Goal: Information Seeking & Learning: Check status

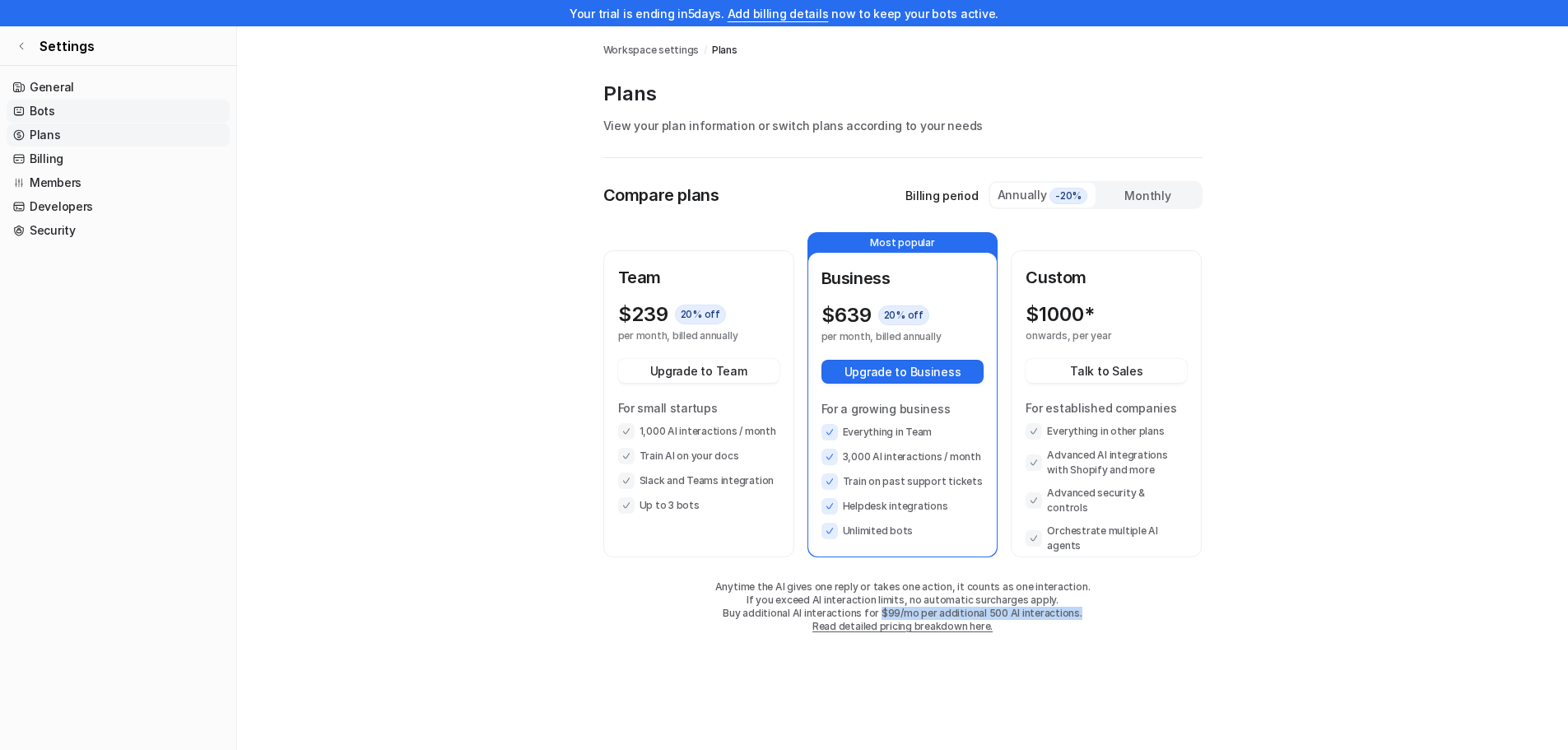
click at [63, 109] on link "Bots" at bounding box center [118, 111] width 223 height 23
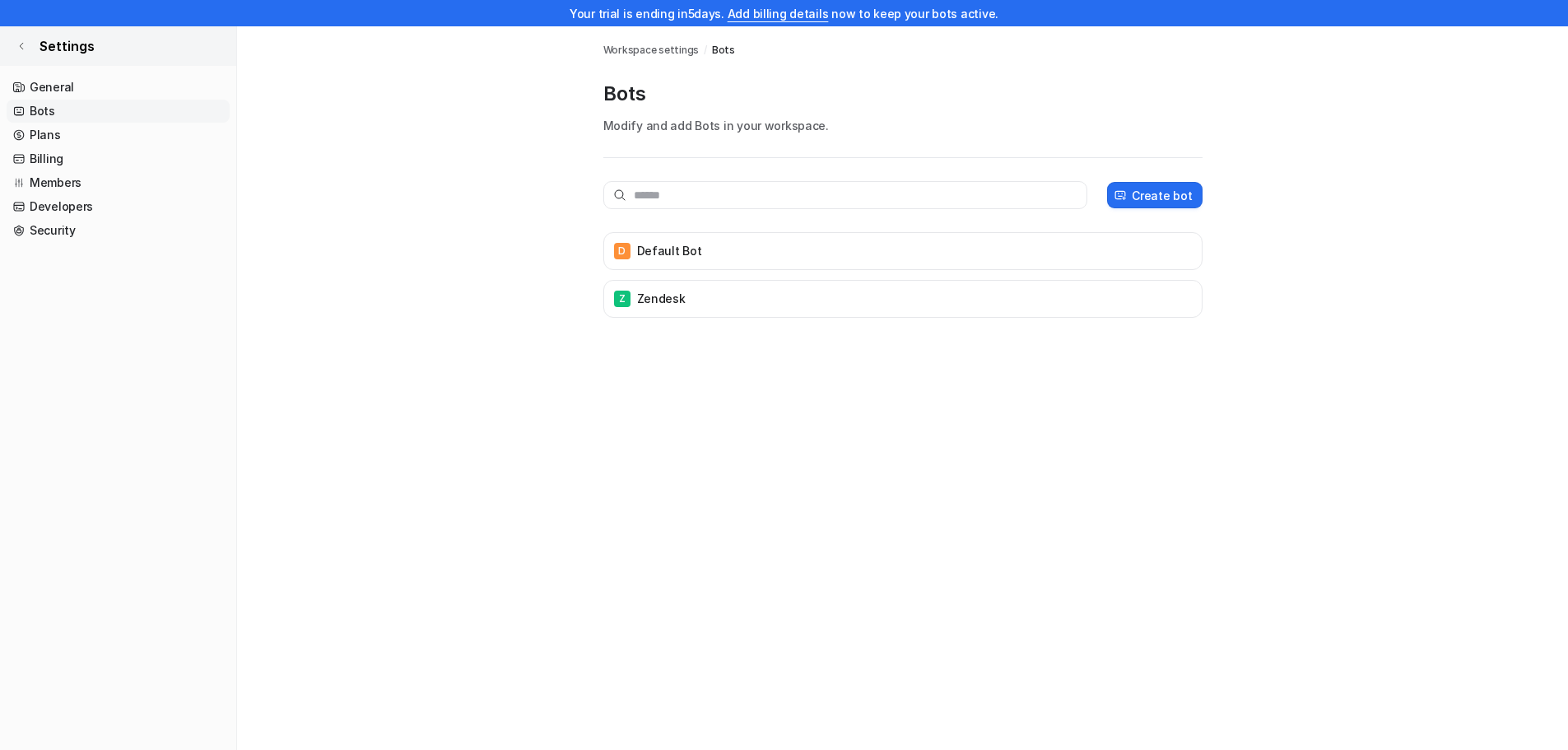
click at [30, 50] on link "Settings" at bounding box center [118, 46] width 236 height 40
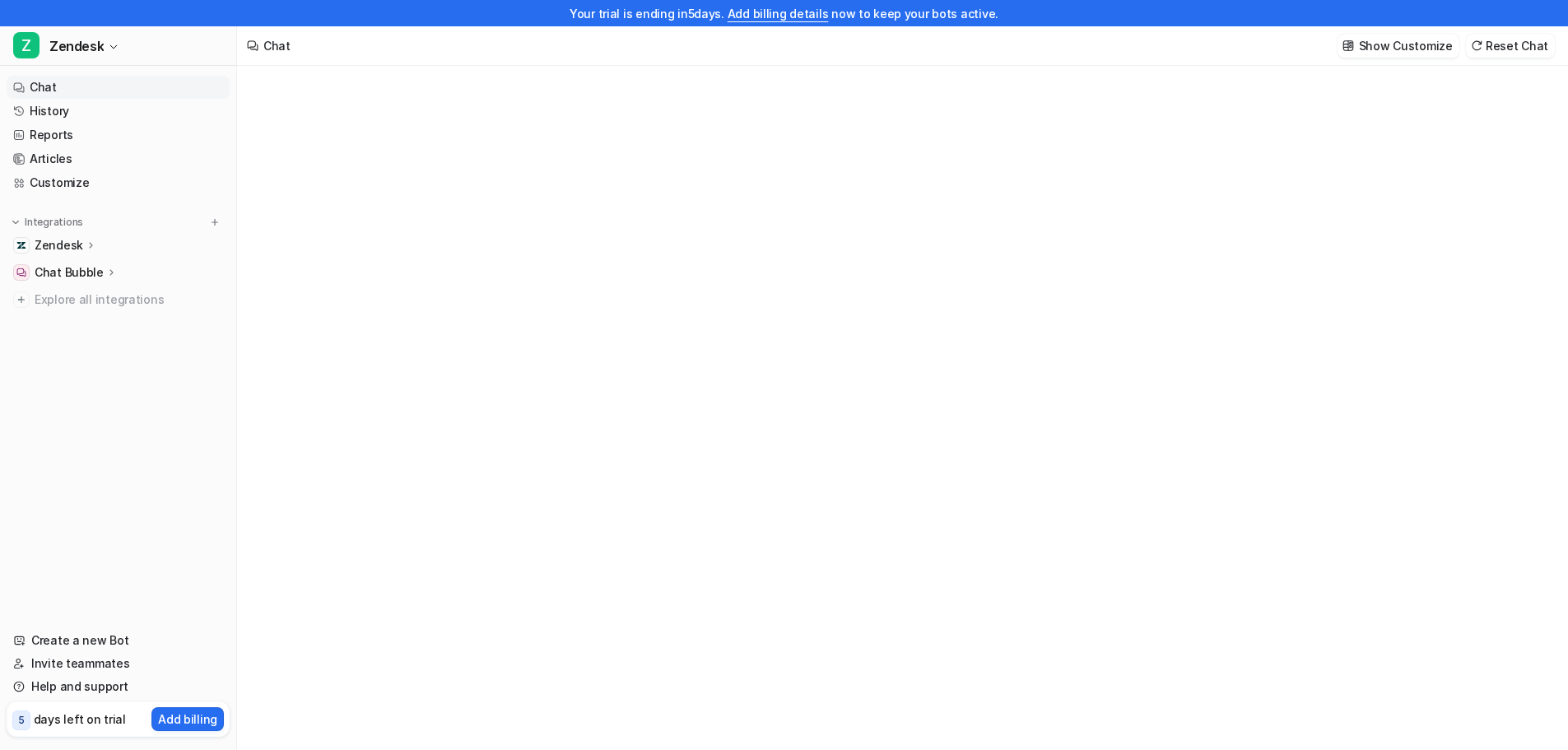
type textarea "**********"
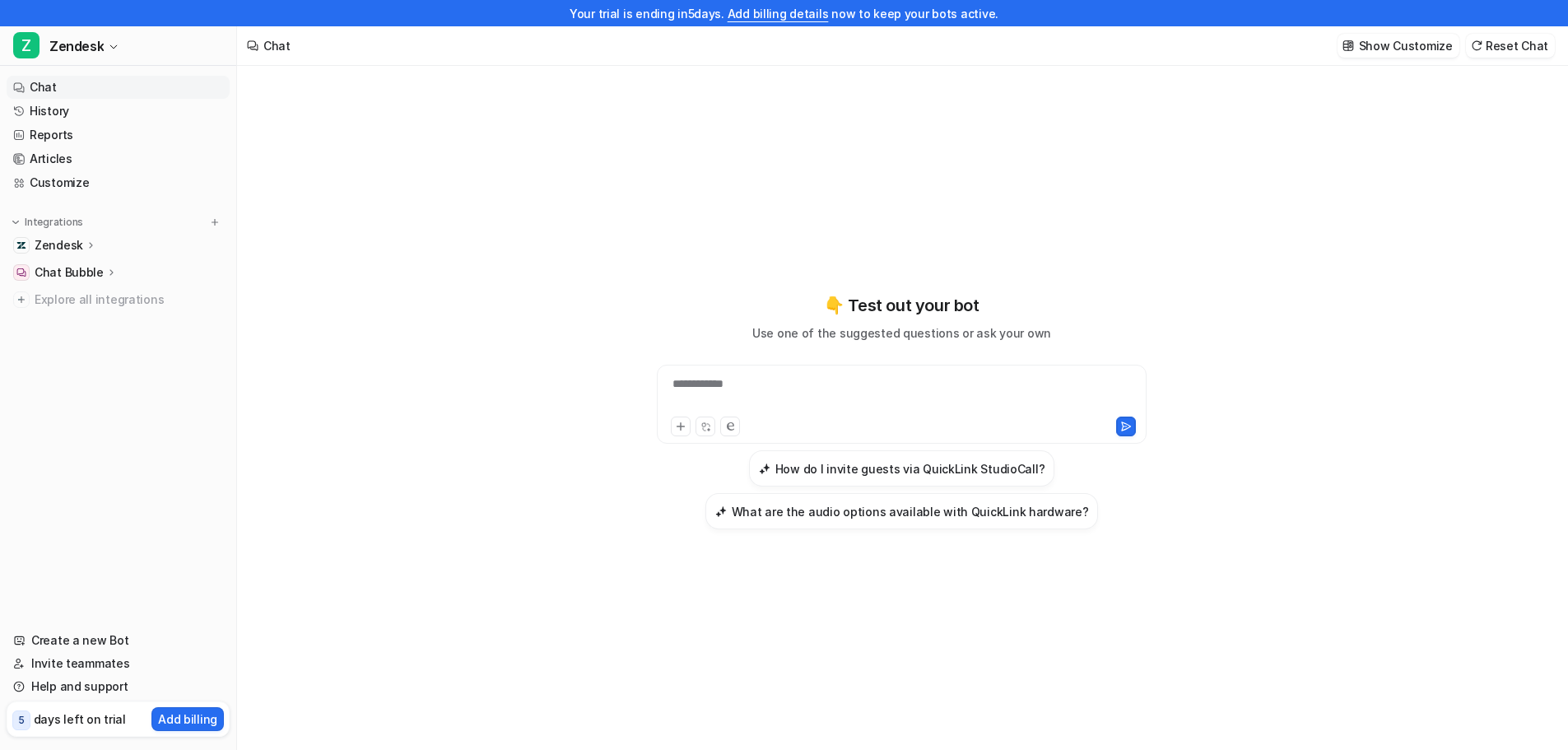
click at [73, 244] on p "Zendesk" at bounding box center [59, 245] width 49 height 16
click at [75, 270] on p "Overview" at bounding box center [73, 269] width 53 height 16
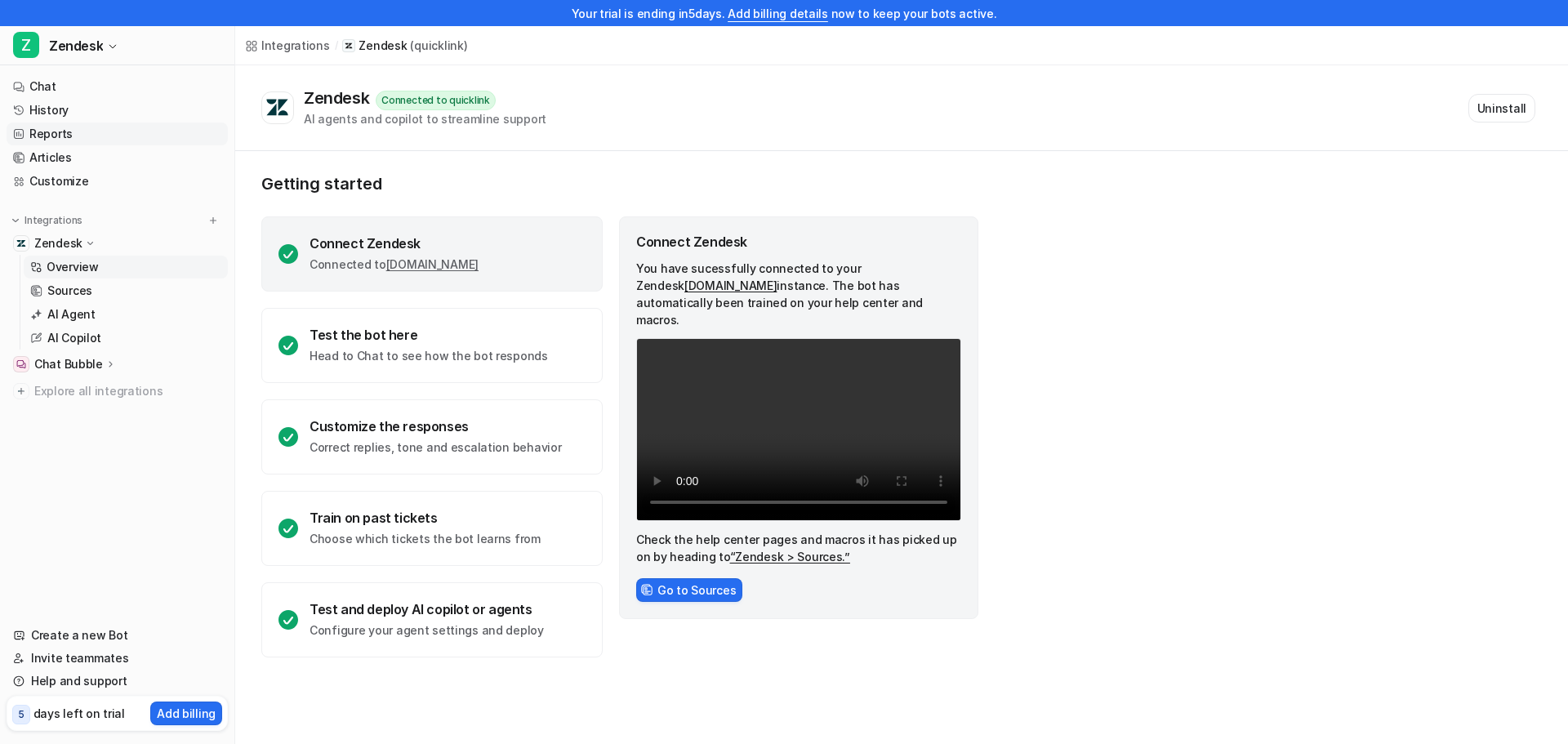
click at [79, 138] on link "Reports" at bounding box center [117, 133] width 221 height 23
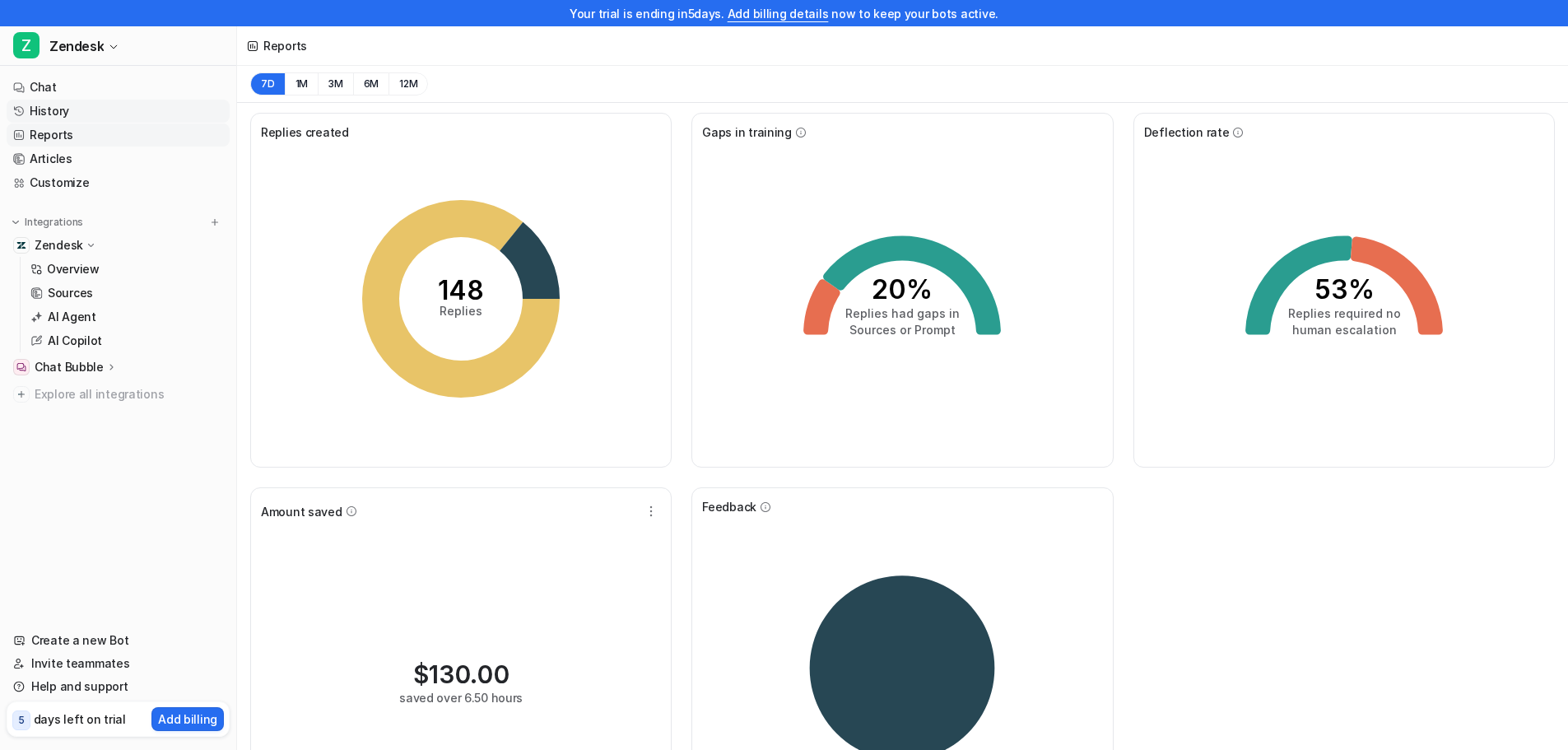
click at [107, 109] on link "History" at bounding box center [118, 111] width 223 height 23
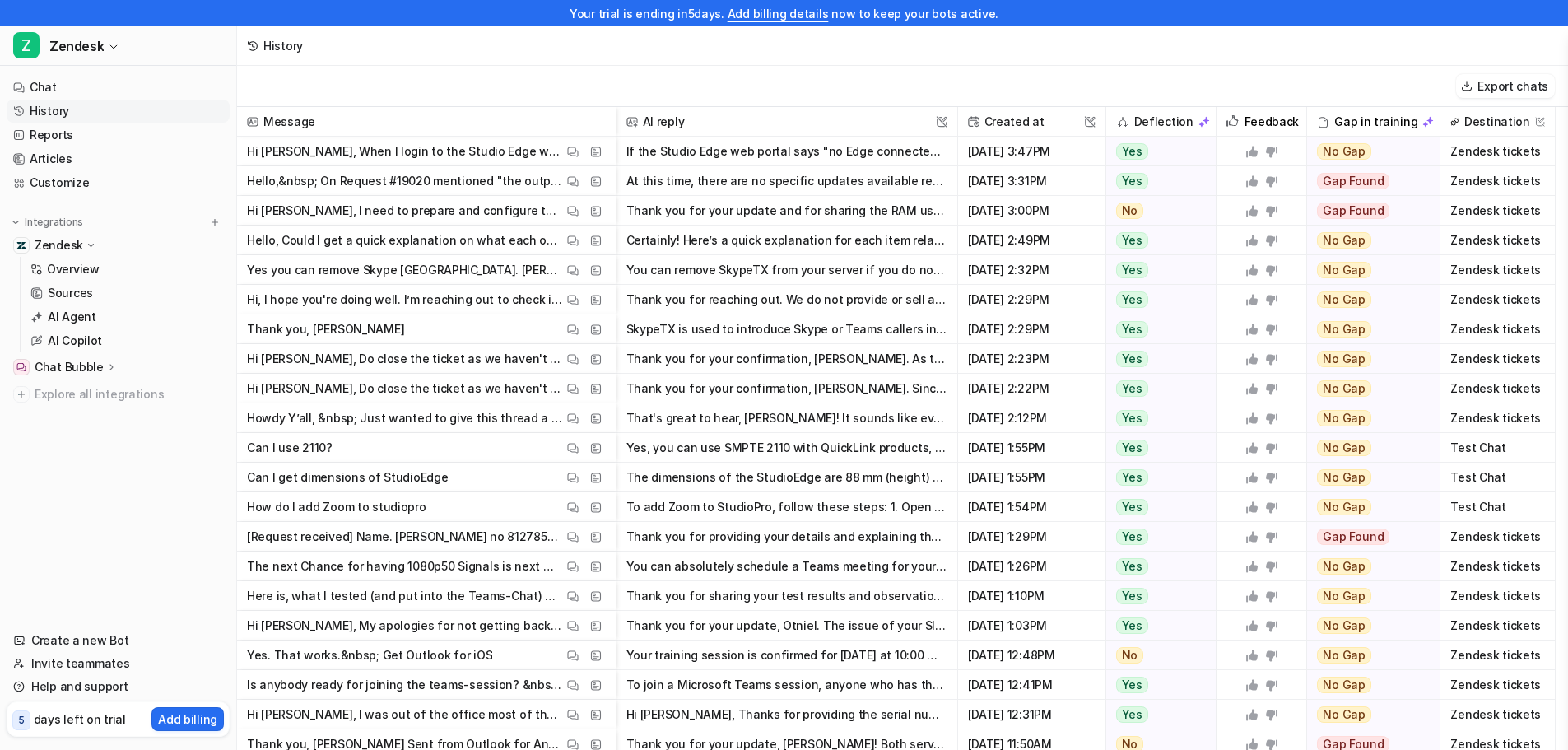
click at [915, 201] on button "Thank you for your update and for sharing the RAM usage graph. High RAM saturat…" at bounding box center [787, 211] width 321 height 30
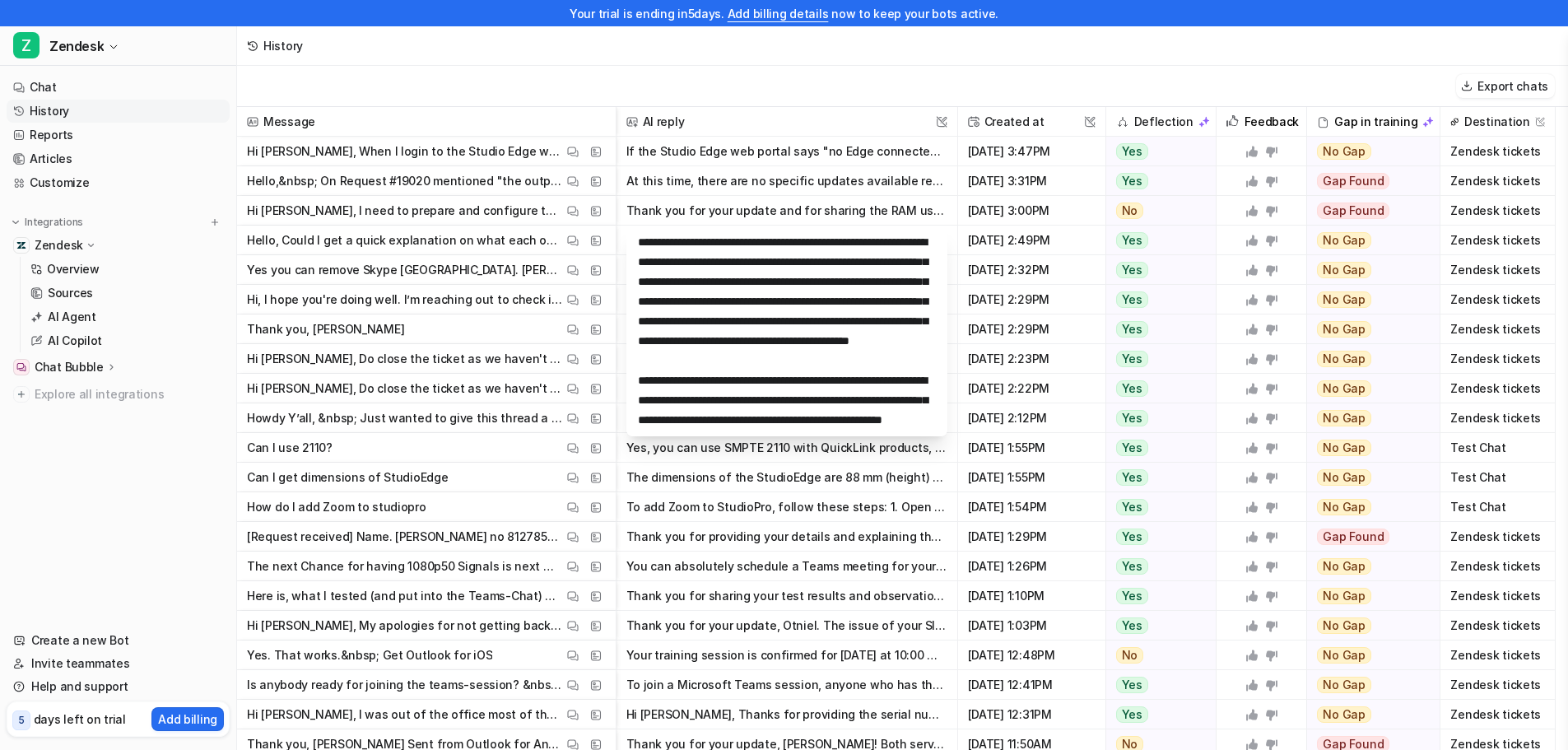
click at [397, 178] on p "Hello,&nbsp; On Request #19020 mentioned "the output format resetting which we …" at bounding box center [405, 181] width 316 height 30
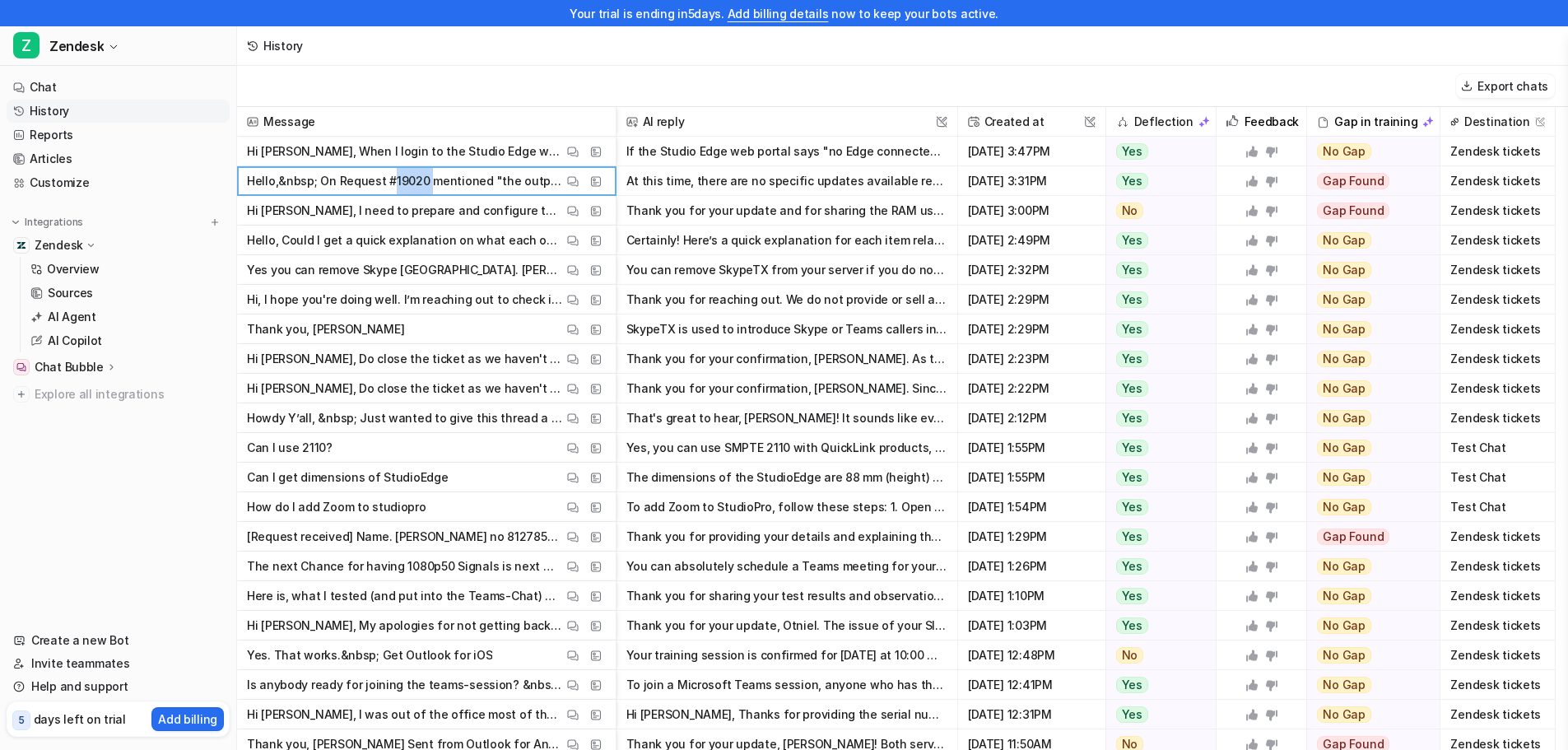
click at [397, 178] on p "Hello,&nbsp; On Request #19020 mentioned "the output format resetting which we …" at bounding box center [405, 181] width 316 height 30
click at [749, 173] on button "At this time, there are no specific updates available regarding the output form…" at bounding box center [787, 181] width 321 height 30
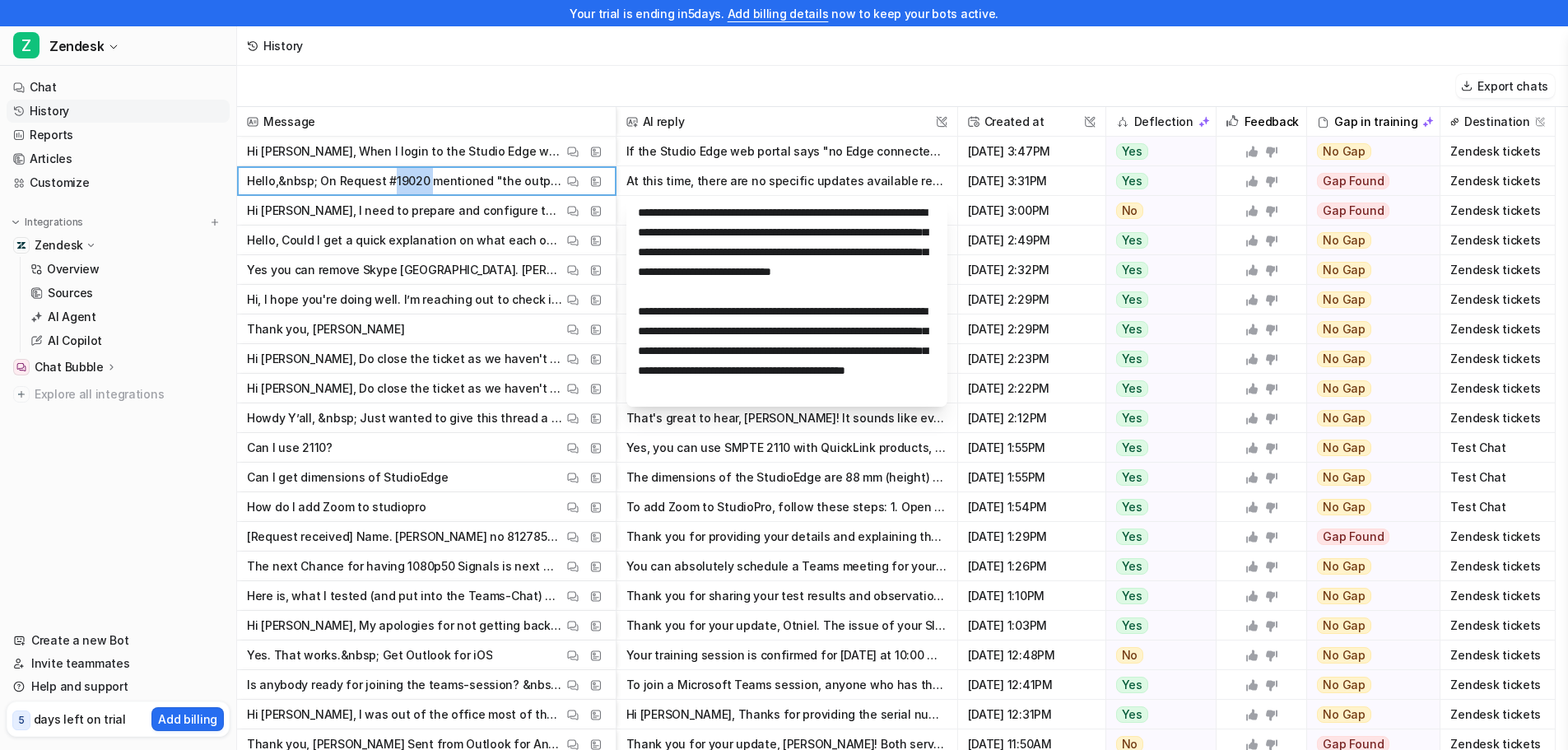
scroll to position [99, 0]
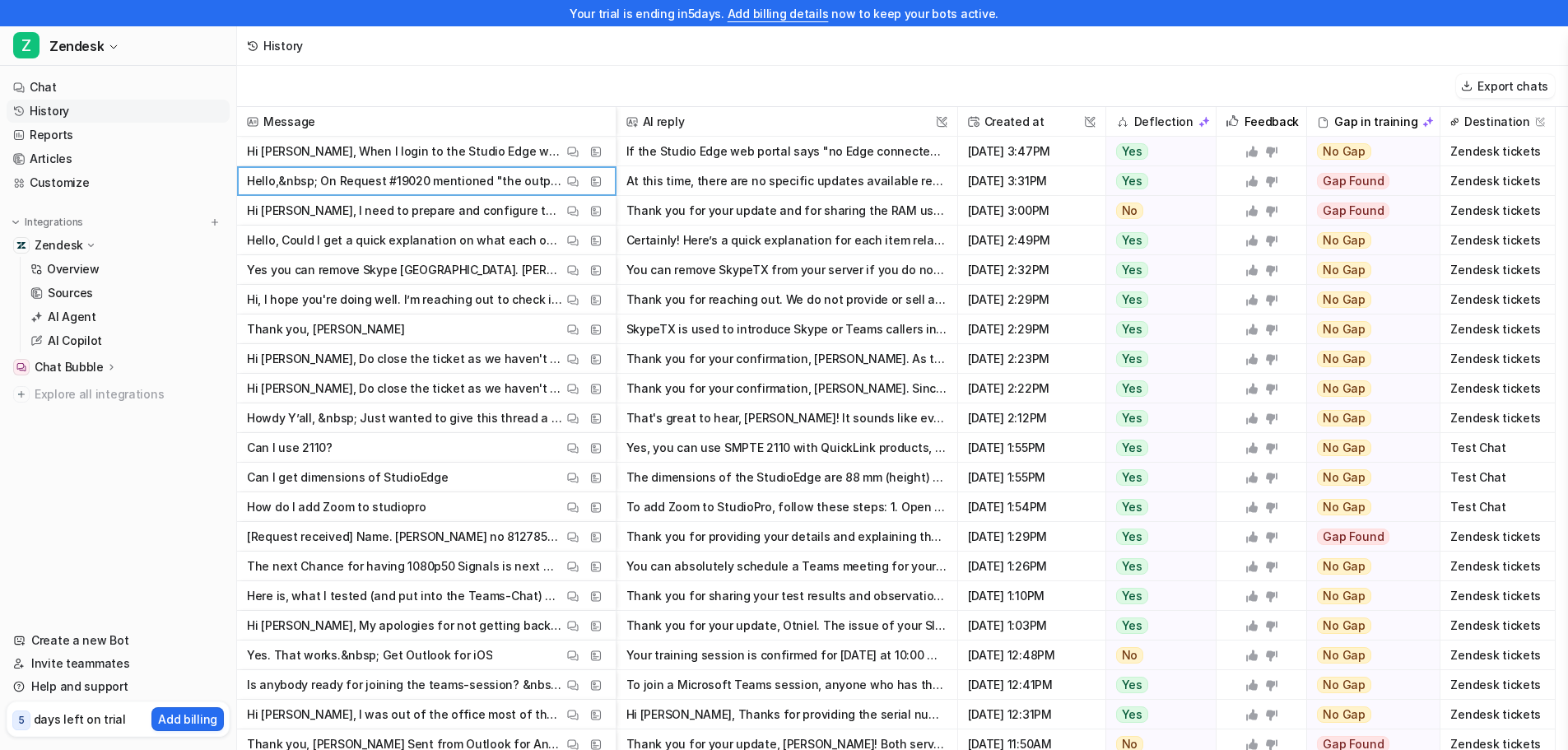
click at [485, 174] on p "Hello,&nbsp; On Request #19020 mentioned "the output format resetting which we …" at bounding box center [405, 181] width 316 height 30
click at [598, 175] on img at bounding box center [595, 181] width 11 height 12
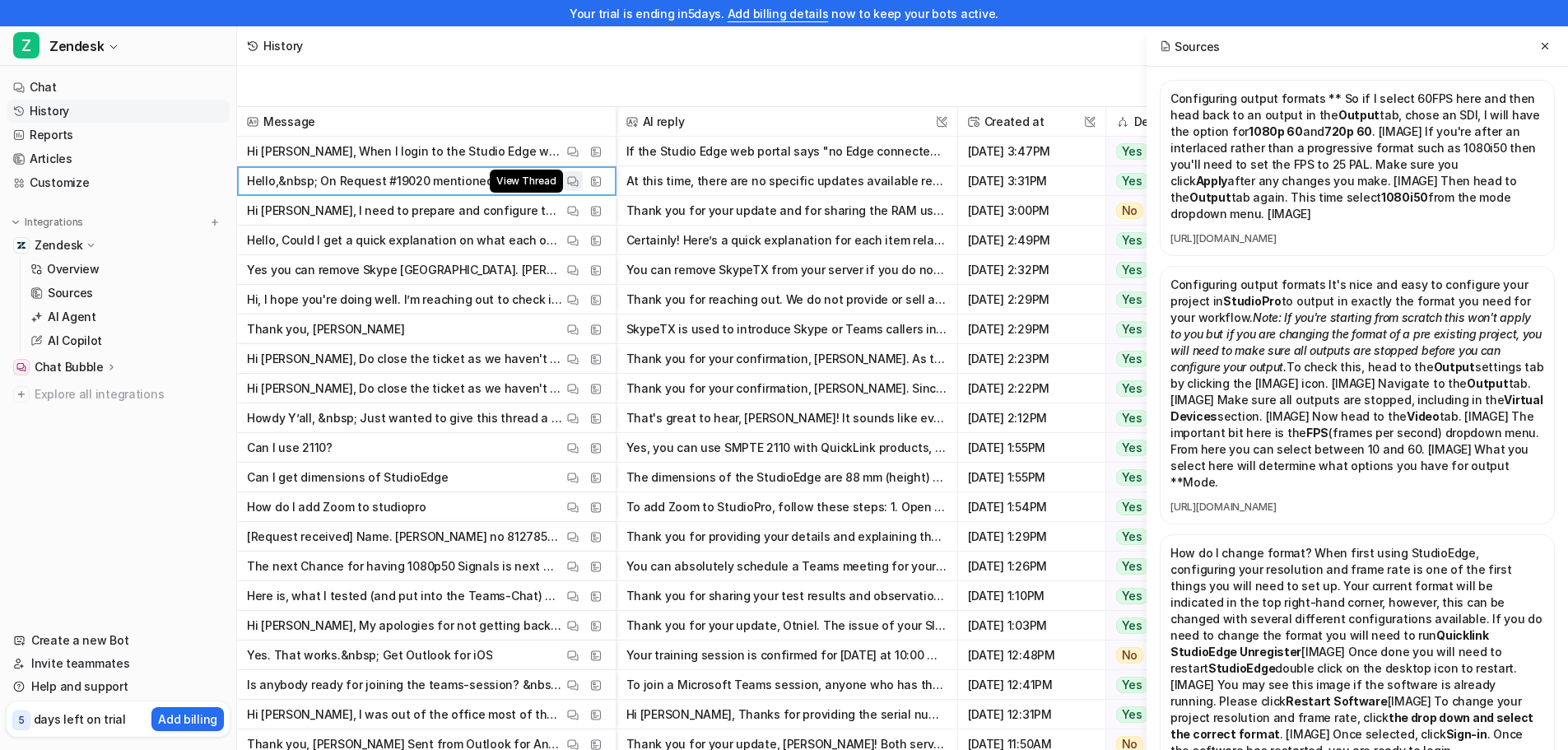
click at [567, 180] on img at bounding box center [573, 181] width 11 height 12
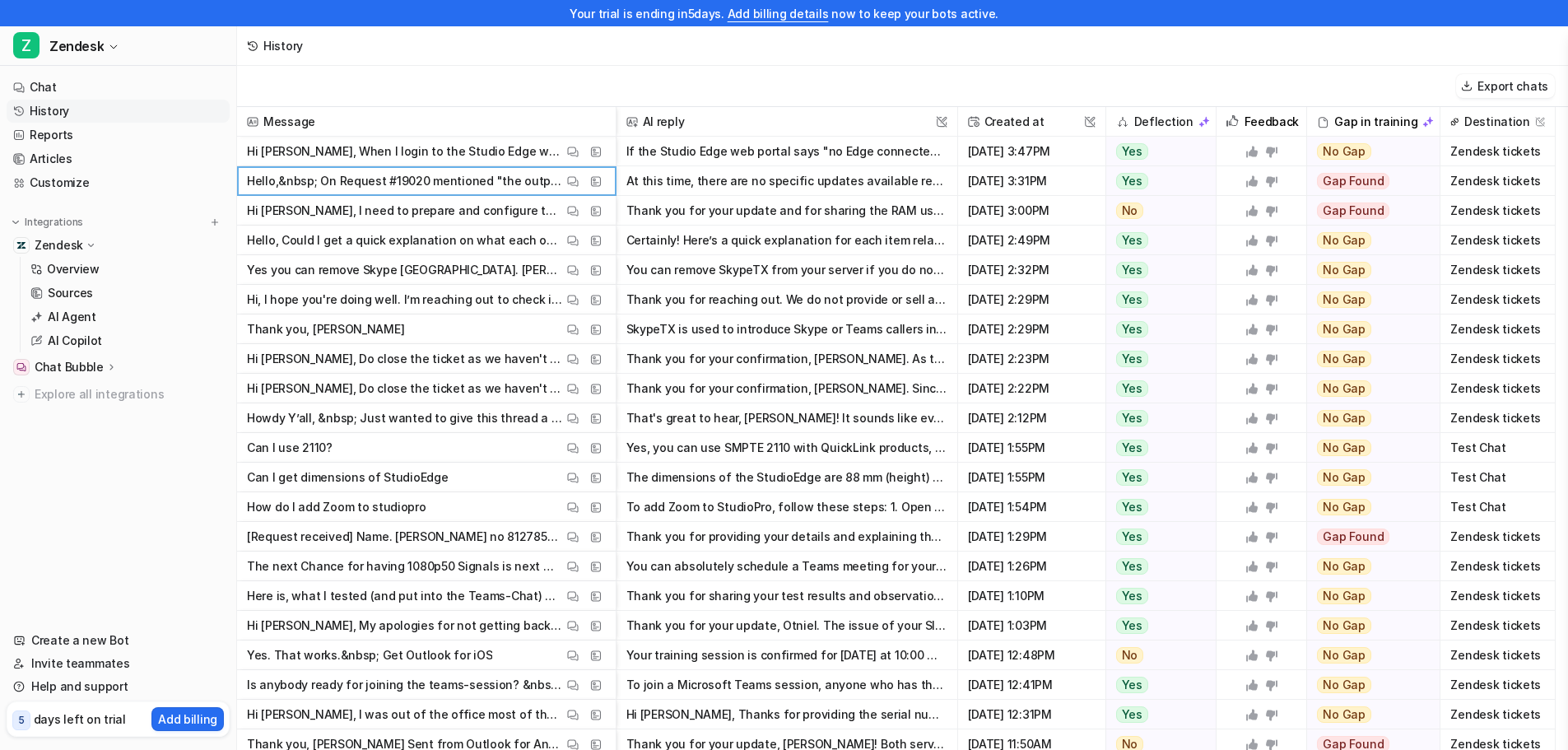
click at [1082, 75] on div "Export chats" at bounding box center [902, 86] width 1331 height 41
click at [596, 177] on img at bounding box center [595, 181] width 11 height 12
click at [574, 182] on img at bounding box center [573, 181] width 11 height 12
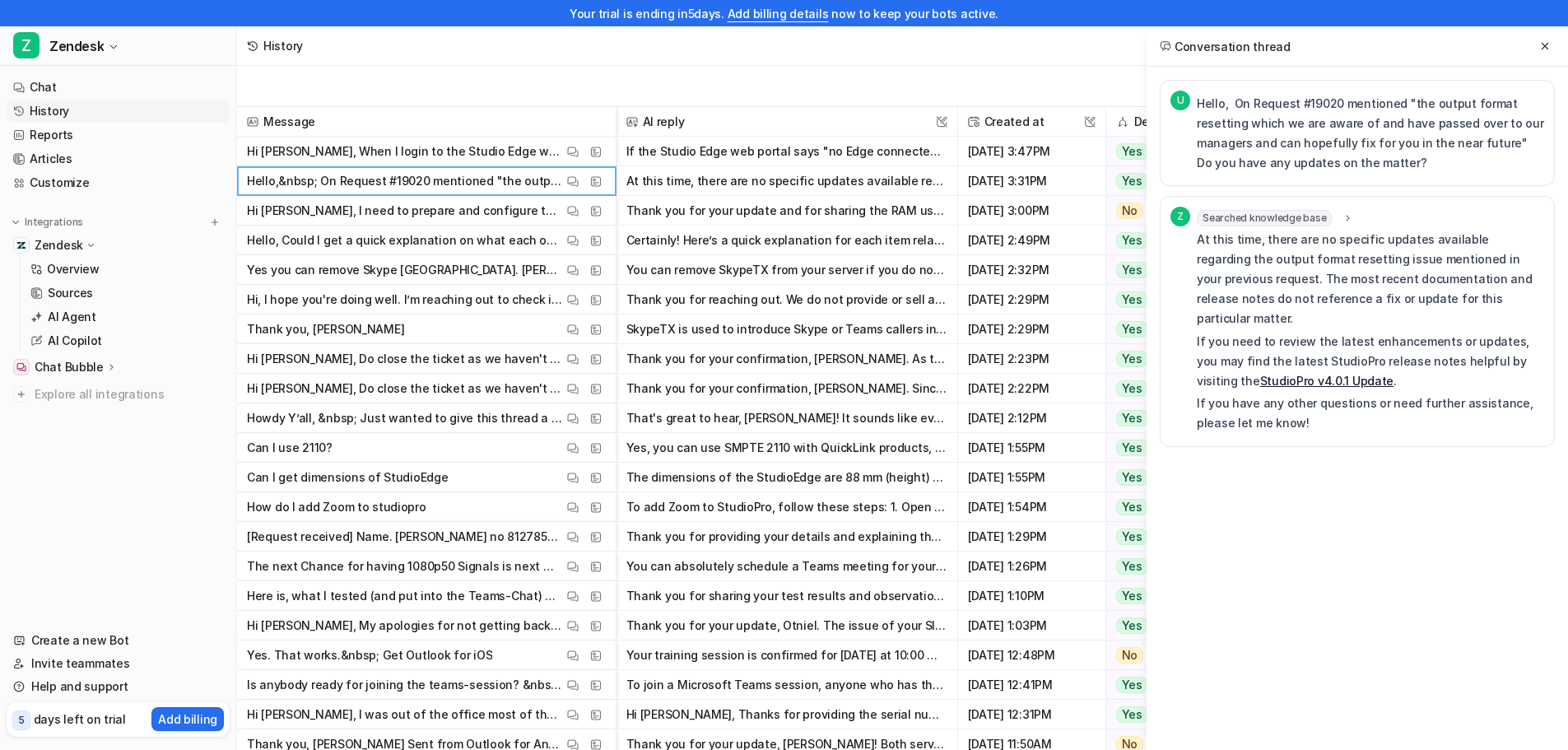
click at [1201, 136] on p "Hello, On Request #19020 mentioned "the output format resetting which we are aw…" at bounding box center [1370, 133] width 347 height 79
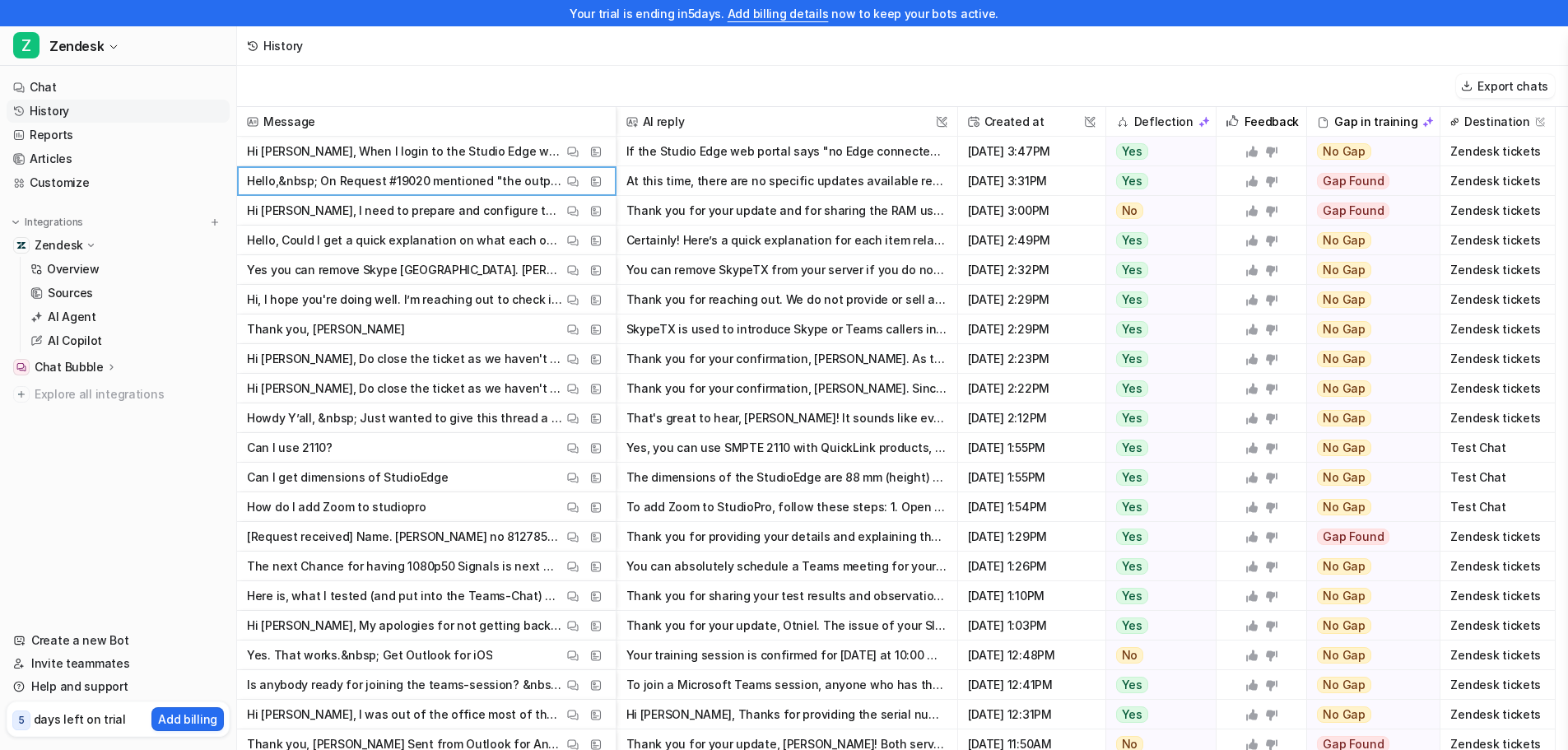
click at [1057, 65] on div "History" at bounding box center [902, 46] width 1331 height 40
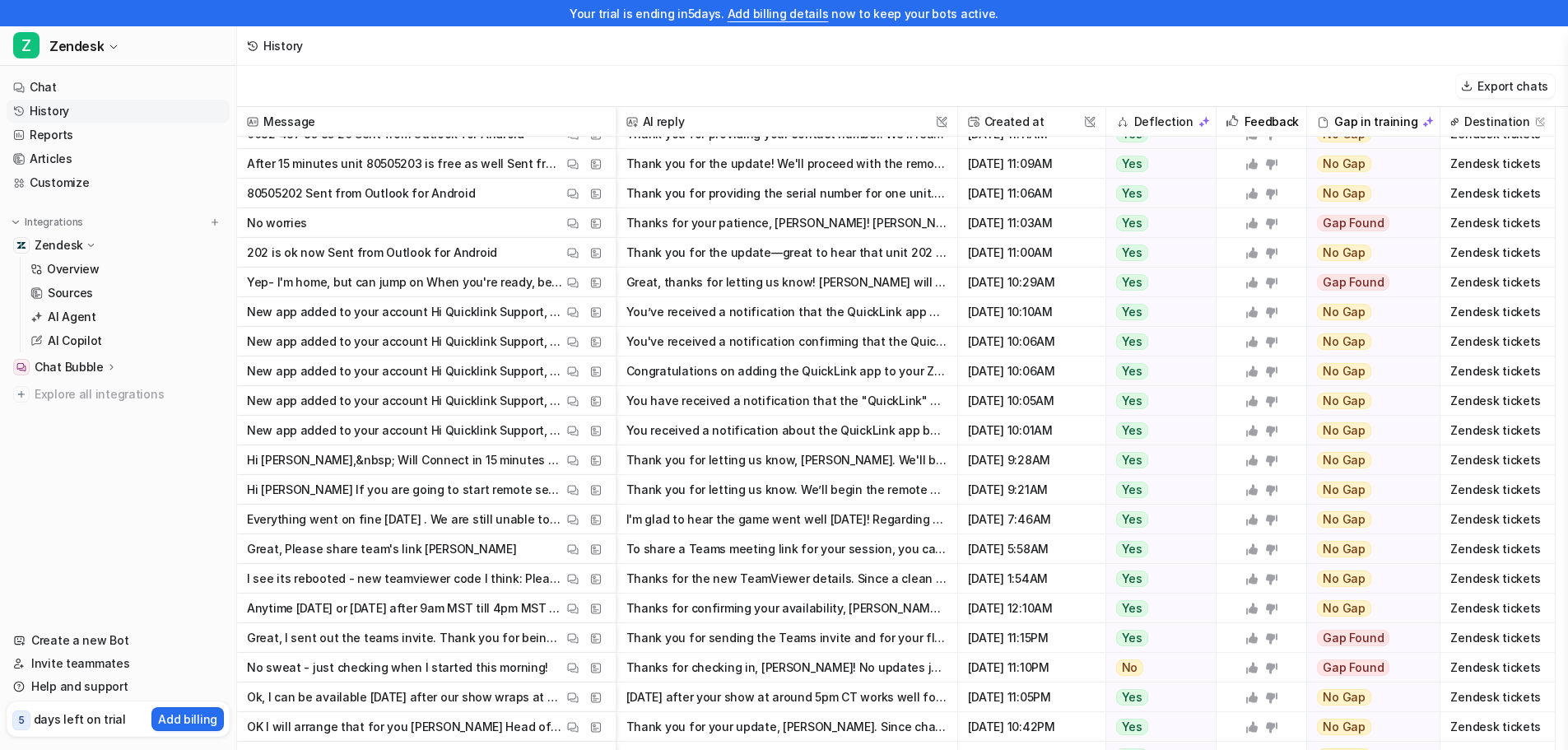
scroll to position [701, 0]
click at [783, 315] on button "You’ve received a notification that the QuickLink app was added to your Zoom ac…" at bounding box center [787, 311] width 321 height 30
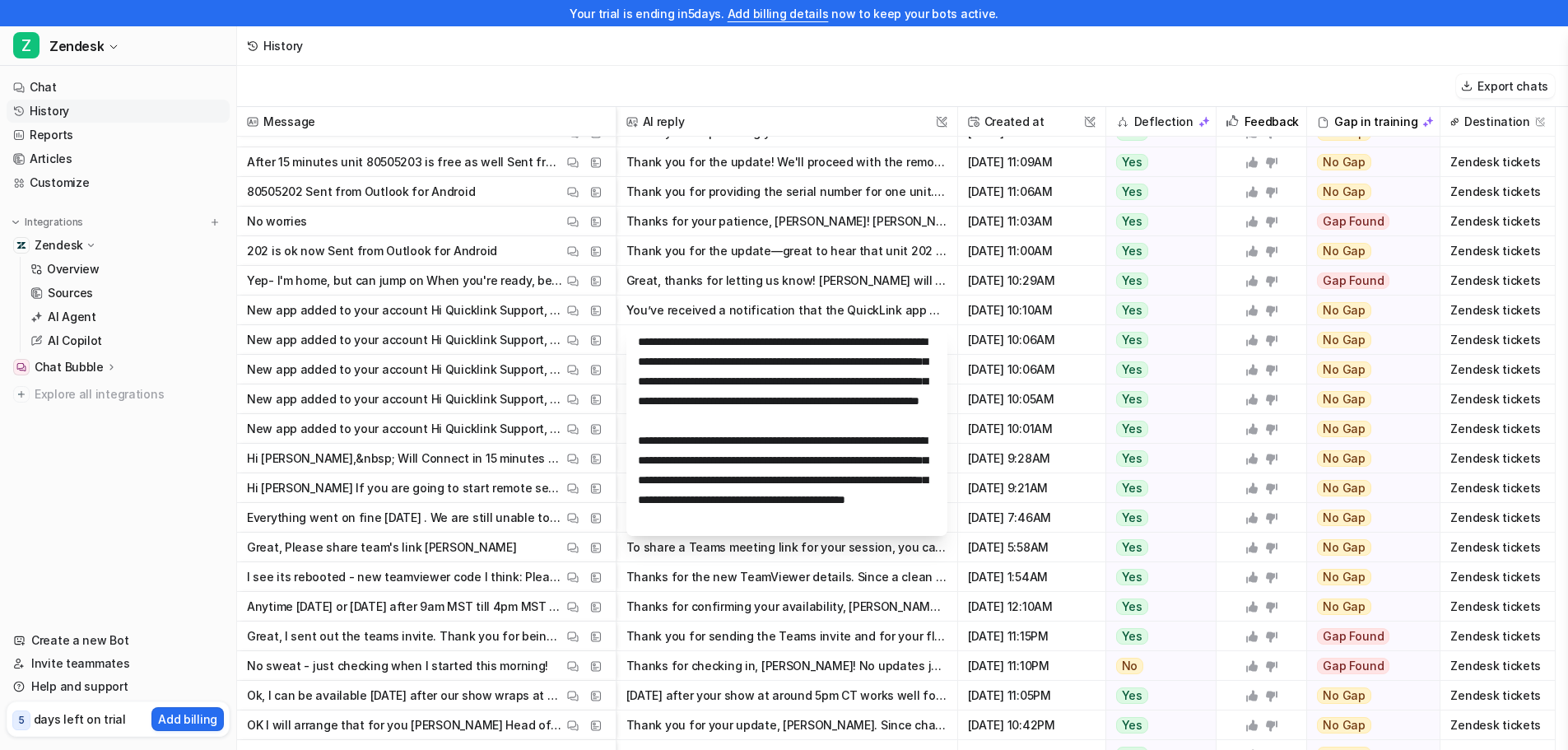
click at [199, 516] on nav "Chat History Reports Articles Customize Integrations Zendesk Overview Sources A…" at bounding box center [118, 343] width 236 height 547
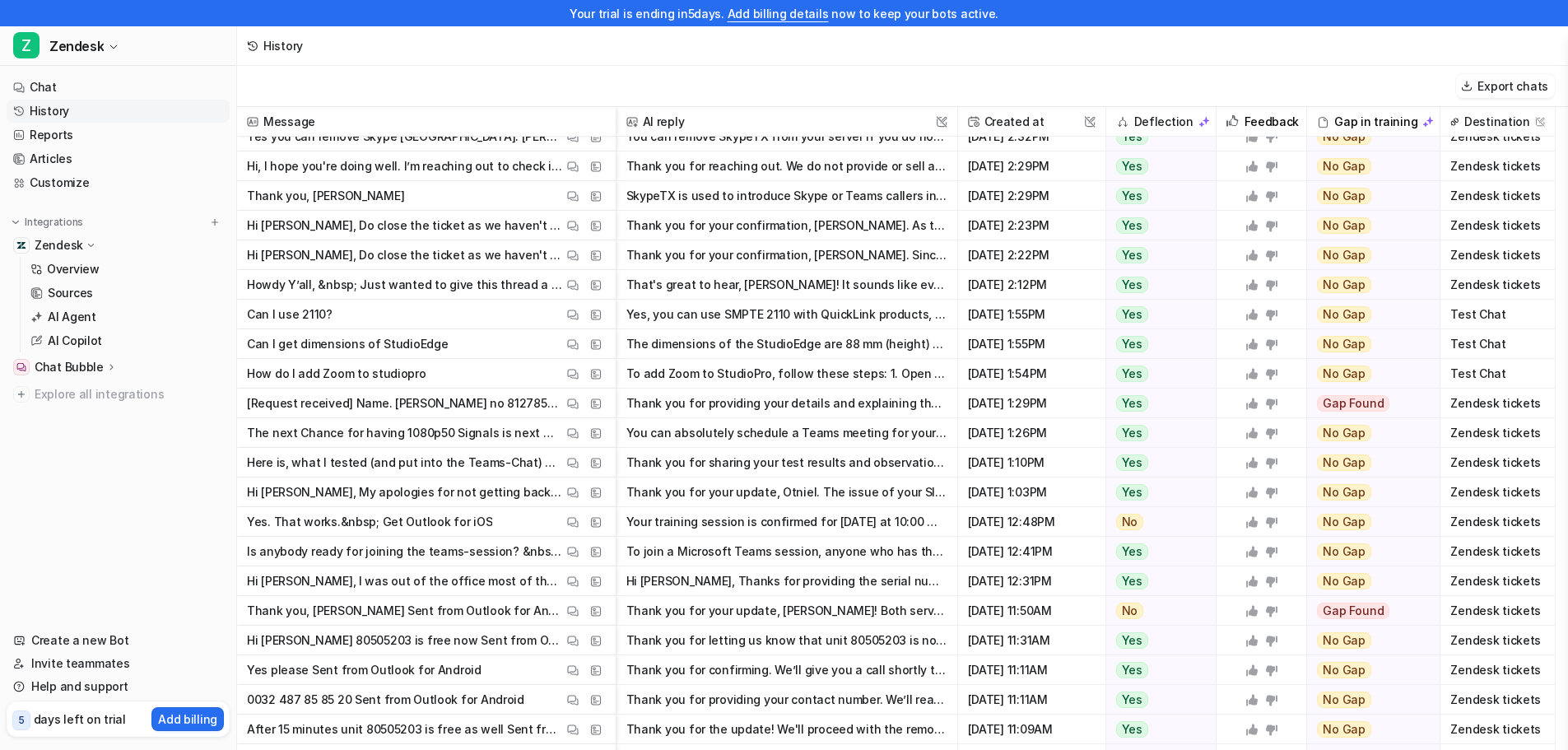
scroll to position [0, 0]
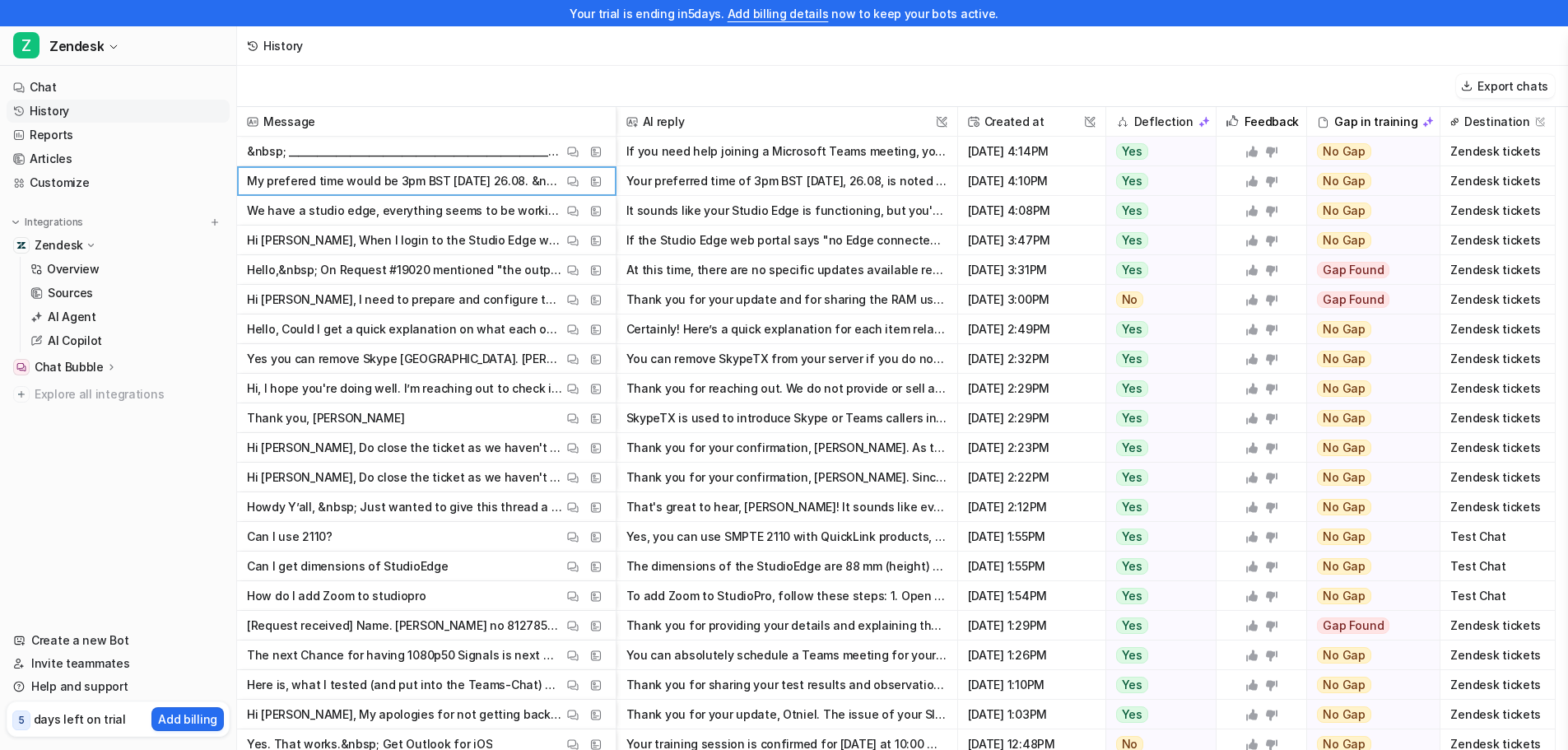
click at [366, 162] on p "&nbsp; ________________________________________________________________________…" at bounding box center [405, 151] width 316 height 30
click at [744, 141] on button "If you need help joining a Microsoft Teams meeting, you can use the meeting lin…" at bounding box center [787, 151] width 321 height 30
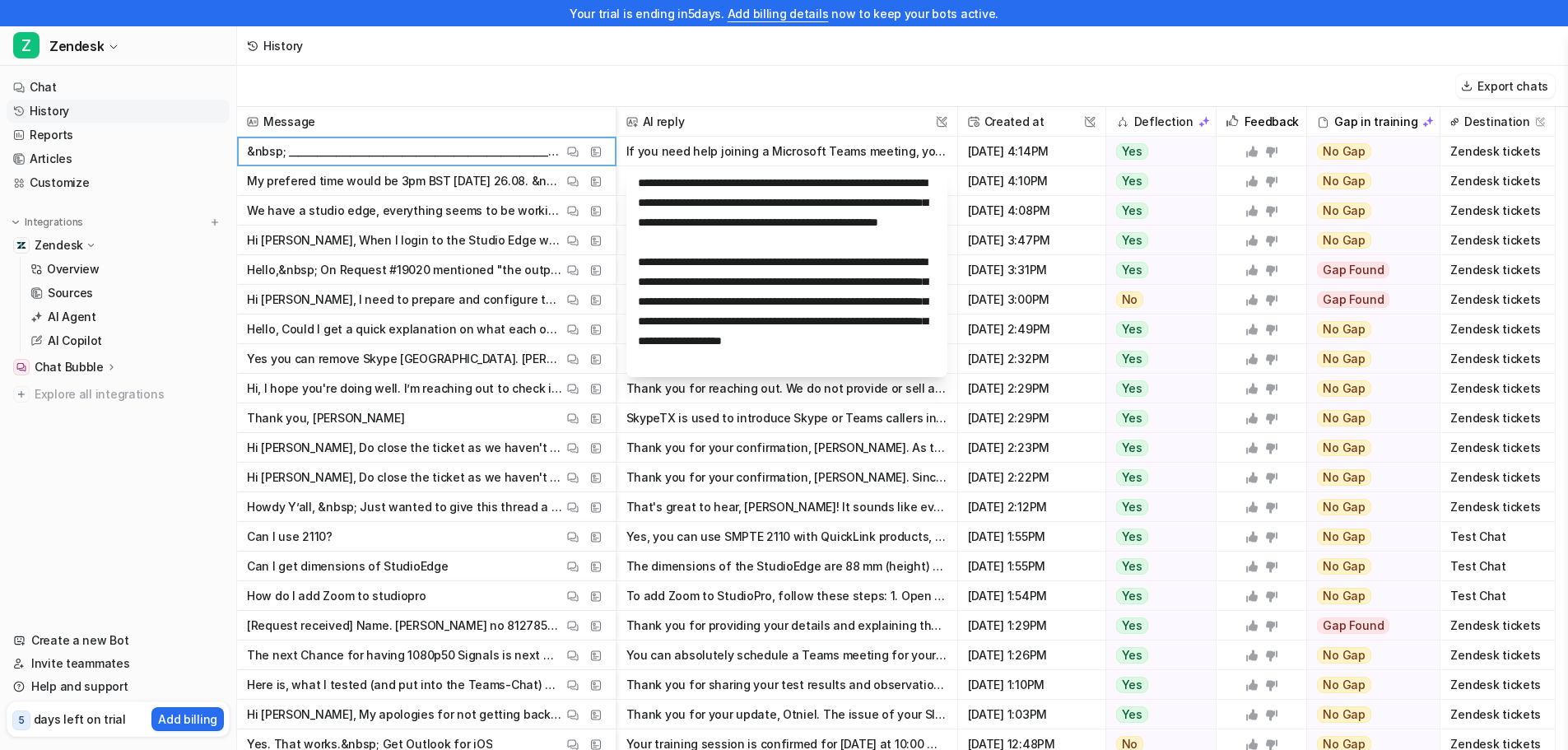
scroll to position [158, 0]
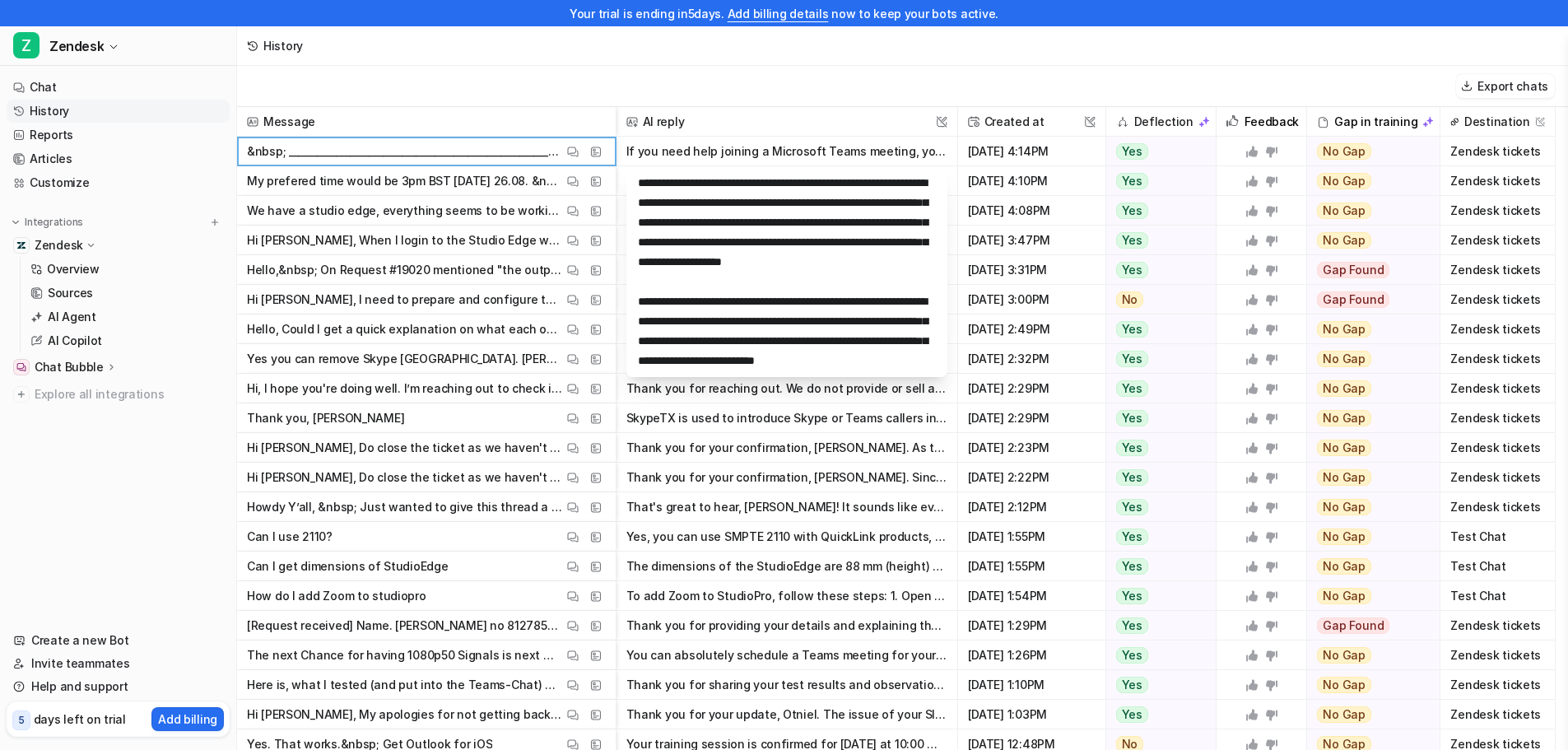
click at [469, 187] on p "My prefered time would be 3pm BST [DATE] 26.08. &nbsp; Diese E-Mail enthält ver…" at bounding box center [405, 181] width 316 height 30
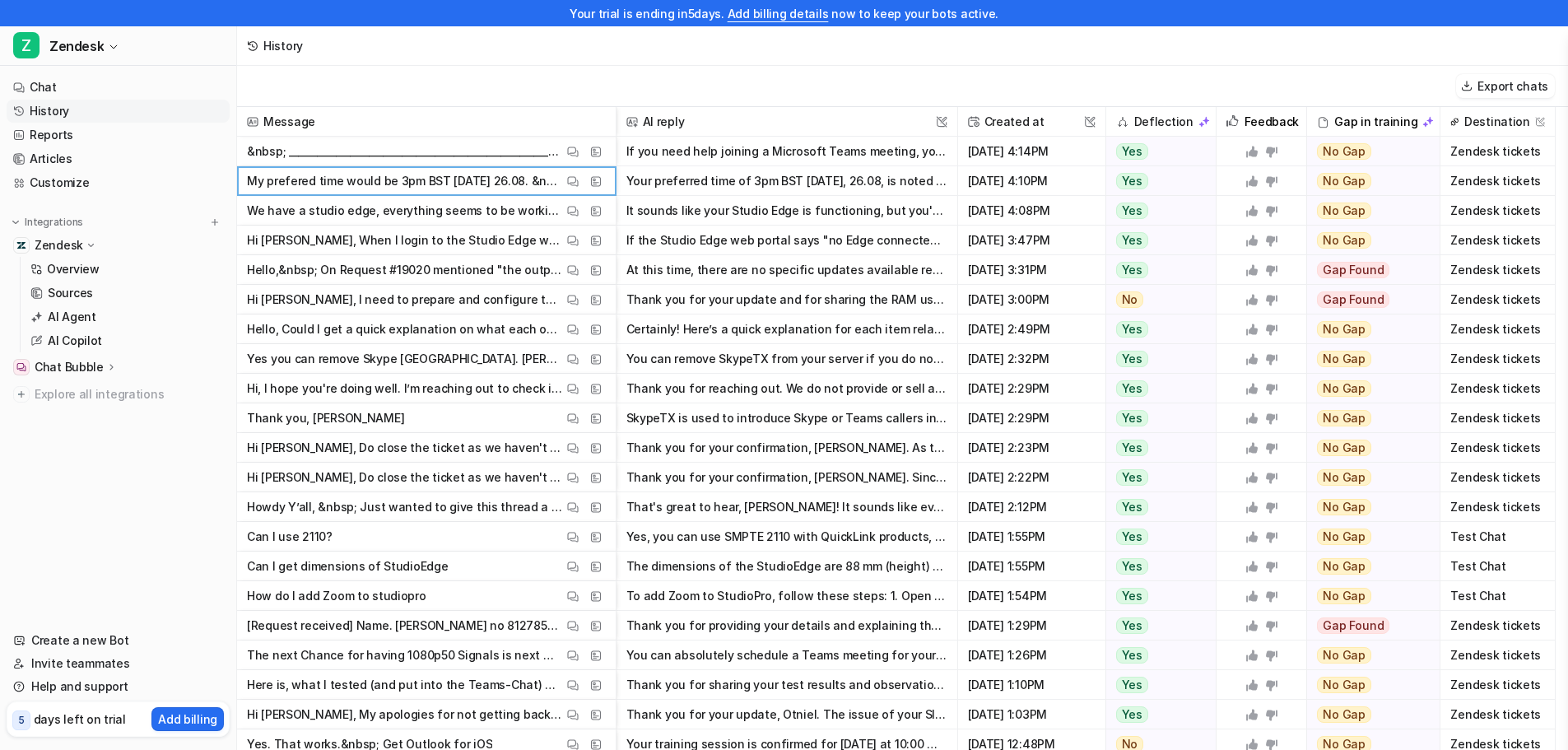
click at [780, 173] on button "Your preferred time of 3pm BST [DATE], 26.08, is noted and can be scheduled for…" at bounding box center [787, 181] width 321 height 30
